Goal: Task Accomplishment & Management: Complete application form

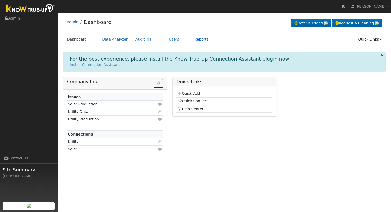
click at [191, 36] on link "Reports" at bounding box center [202, 40] width 22 height 10
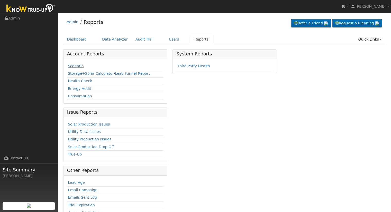
click at [75, 65] on link "Scenario" at bounding box center [76, 66] width 16 height 4
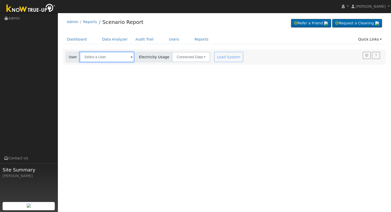
click at [88, 57] on input "text" at bounding box center [107, 57] width 54 height 10
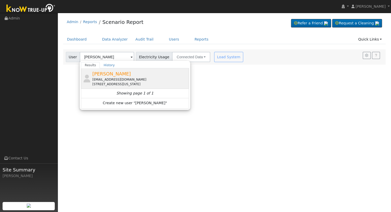
click at [93, 76] on span "[PERSON_NAME]" at bounding box center [111, 73] width 39 height 5
type input "[PERSON_NAME]"
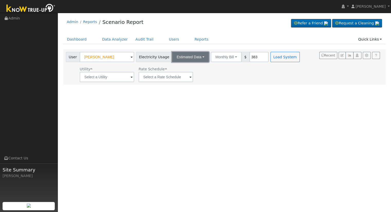
click at [180, 55] on button "Estimated Data" at bounding box center [190, 57] width 37 height 10
click at [181, 64] on ul "Connected Data Estimated Data CSV Data" at bounding box center [190, 76] width 37 height 26
click at [174, 51] on div "User Roger Thompson Account Default Account Default Account 2033 East Vermont A…" at bounding box center [183, 56] width 237 height 12
click at [174, 52] on button "Estimated Data" at bounding box center [190, 57] width 37 height 10
click at [181, 69] on link "Connected Data" at bounding box center [190, 68] width 36 height 7
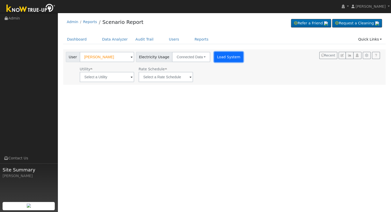
click at [214, 55] on button "Load System" at bounding box center [228, 57] width 29 height 10
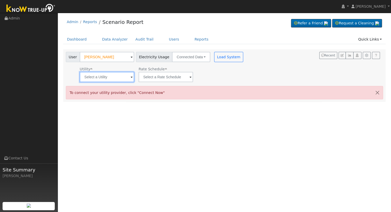
click at [106, 79] on input "text" at bounding box center [107, 77] width 54 height 10
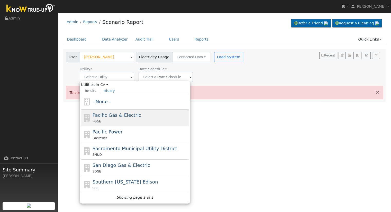
click at [119, 114] on span "Pacific Gas & Electric" at bounding box center [117, 115] width 49 height 5
type input "Pacific Gas & Electric"
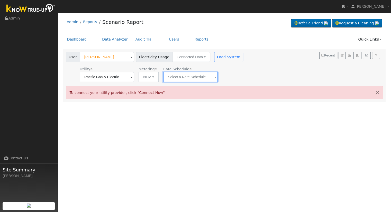
click at [179, 78] on input "text" at bounding box center [190, 77] width 54 height 10
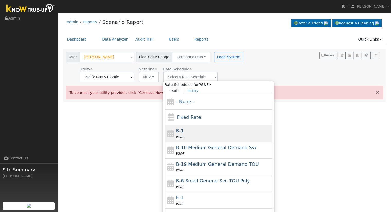
click at [195, 129] on div "B-1 PG&E" at bounding box center [223, 133] width 95 height 12
type input "B-1"
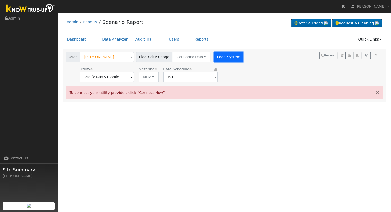
click at [214, 60] on button "Load System" at bounding box center [228, 57] width 29 height 10
click at [366, 41] on link "Quick Links" at bounding box center [369, 40] width 31 height 10
click at [359, 54] on link "Quick Connect" at bounding box center [366, 57] width 38 height 7
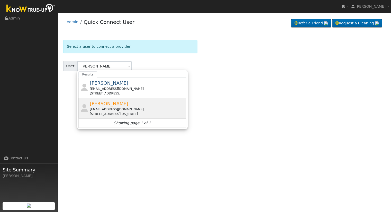
click at [99, 108] on div "[EMAIL_ADDRESS][DOMAIN_NAME]" at bounding box center [137, 109] width 95 height 5
type input "[PERSON_NAME]"
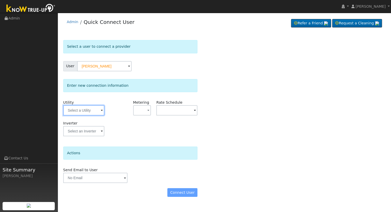
click at [84, 106] on input "text" at bounding box center [83, 110] width 41 height 10
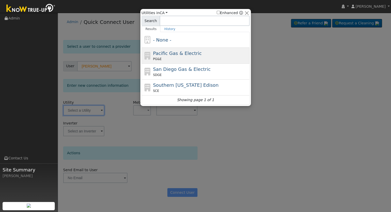
click at [195, 48] on div "Pacific Gas & Electric PG&E" at bounding box center [196, 56] width 108 height 16
type input "PG&E"
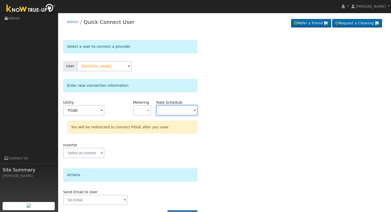
click at [161, 109] on input "text" at bounding box center [176, 110] width 41 height 10
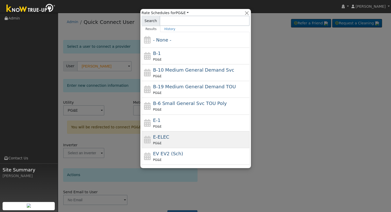
click at [155, 141] on div "PG&E" at bounding box center [200, 143] width 95 height 5
type input "E-ELEC"
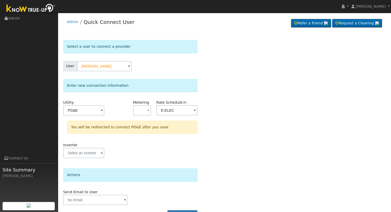
scroll to position [14, 0]
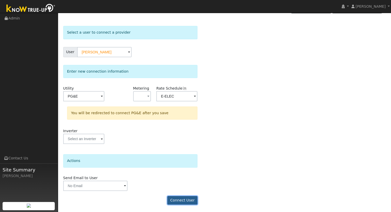
click at [177, 199] on button "Connect User" at bounding box center [182, 200] width 30 height 9
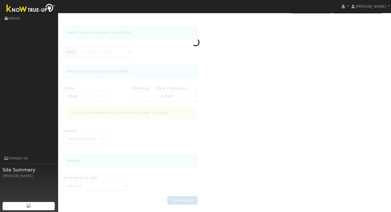
click at [147, 93] on div at bounding box center [224, 118] width 323 height 184
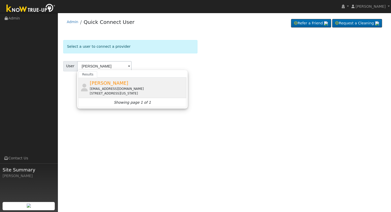
click at [97, 90] on div "[EMAIL_ADDRESS][DOMAIN_NAME]" at bounding box center [137, 89] width 95 height 5
type input "[PERSON_NAME]"
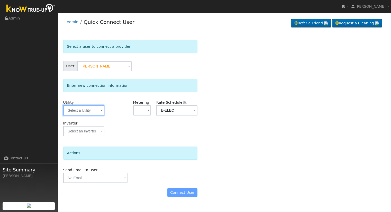
click at [90, 110] on input "text" at bounding box center [83, 110] width 41 height 10
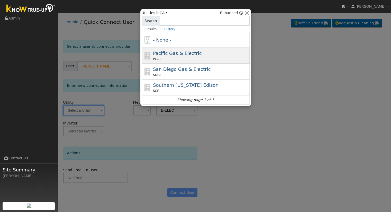
click at [157, 59] on span "PG&E" at bounding box center [157, 59] width 8 height 5
type input "PG&E"
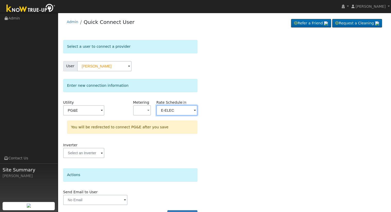
click at [169, 111] on input "E-ELEC" at bounding box center [176, 110] width 41 height 10
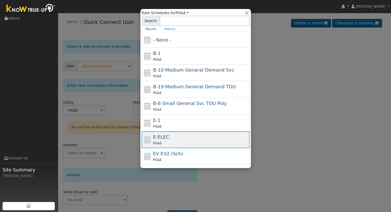
click at [150, 137] on icon at bounding box center [147, 140] width 9 height 8
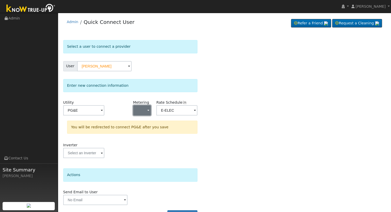
click at [144, 113] on button "button" at bounding box center [142, 110] width 18 height 10
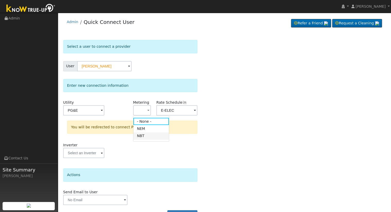
click at [143, 134] on link "NBT" at bounding box center [151, 136] width 36 height 7
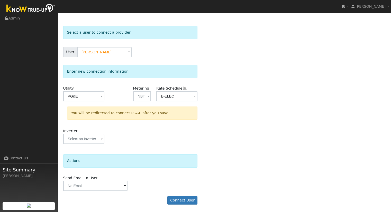
scroll to position [14, 0]
click at [179, 201] on button "Connect User" at bounding box center [182, 201] width 30 height 9
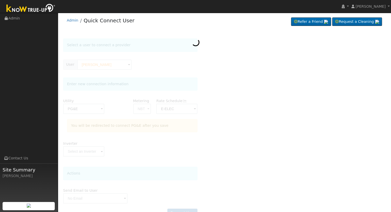
scroll to position [14, 0]
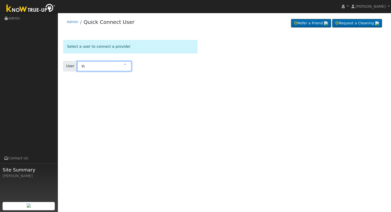
type input "t"
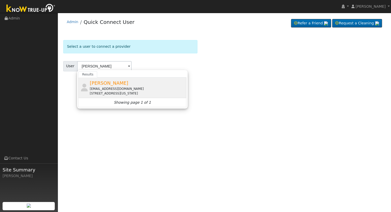
click at [107, 93] on div "[STREET_ADDRESS][US_STATE]" at bounding box center [137, 93] width 95 height 5
type input "[PERSON_NAME]"
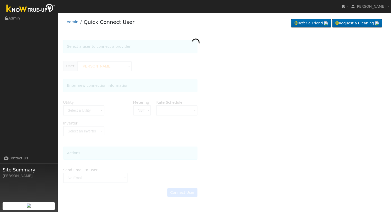
type input "E-ELEC"
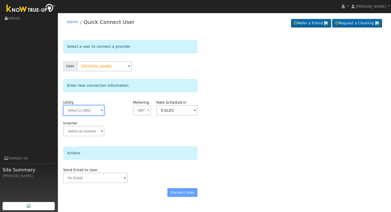
click at [83, 108] on input "text" at bounding box center [83, 110] width 41 height 10
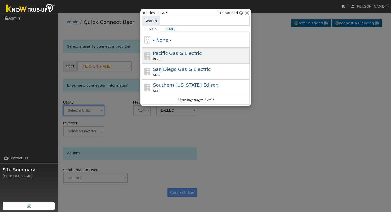
click at [158, 59] on span "PG&E" at bounding box center [157, 59] width 8 height 5
type input "PG&E"
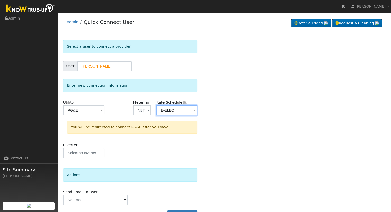
click at [166, 108] on input "E-ELEC" at bounding box center [176, 110] width 41 height 10
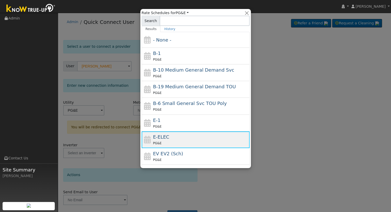
click at [215, 144] on div "PG&E" at bounding box center [200, 143] width 95 height 5
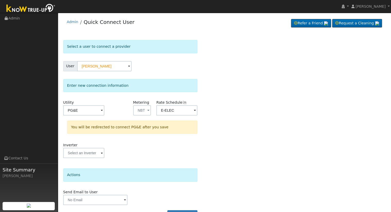
scroll to position [14, 0]
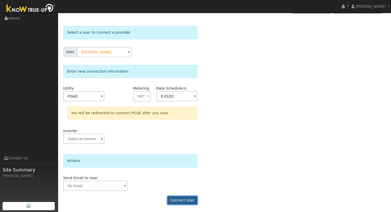
click at [183, 201] on button "Connect User" at bounding box center [182, 200] width 30 height 9
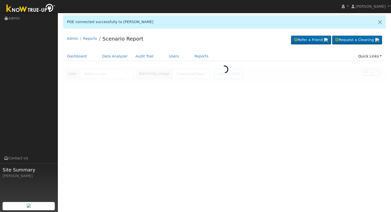
type input "[PERSON_NAME]"
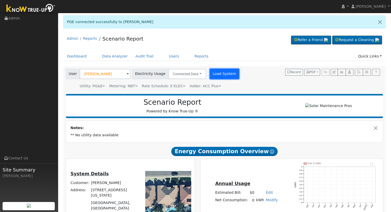
click at [210, 78] on button "Load System" at bounding box center [224, 74] width 29 height 10
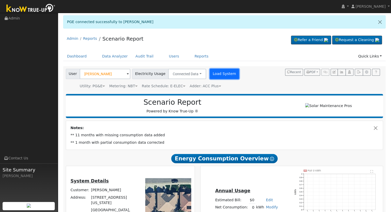
click at [210, 78] on button "Load System" at bounding box center [224, 74] width 29 height 10
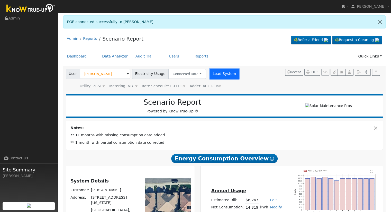
click at [213, 71] on button "Load System" at bounding box center [224, 74] width 29 height 10
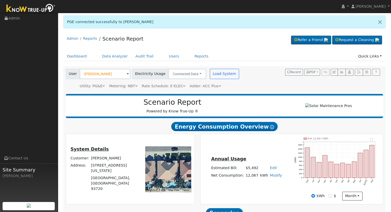
click at [213, 80] on div "User [PERSON_NAME] Account Default Account Default Account [STREET_ADDRESS][US_…" at bounding box center [153, 79] width 176 height 20
click at [210, 71] on button "Load System" at bounding box center [224, 74] width 29 height 10
